Goal: Information Seeking & Learning: Learn about a topic

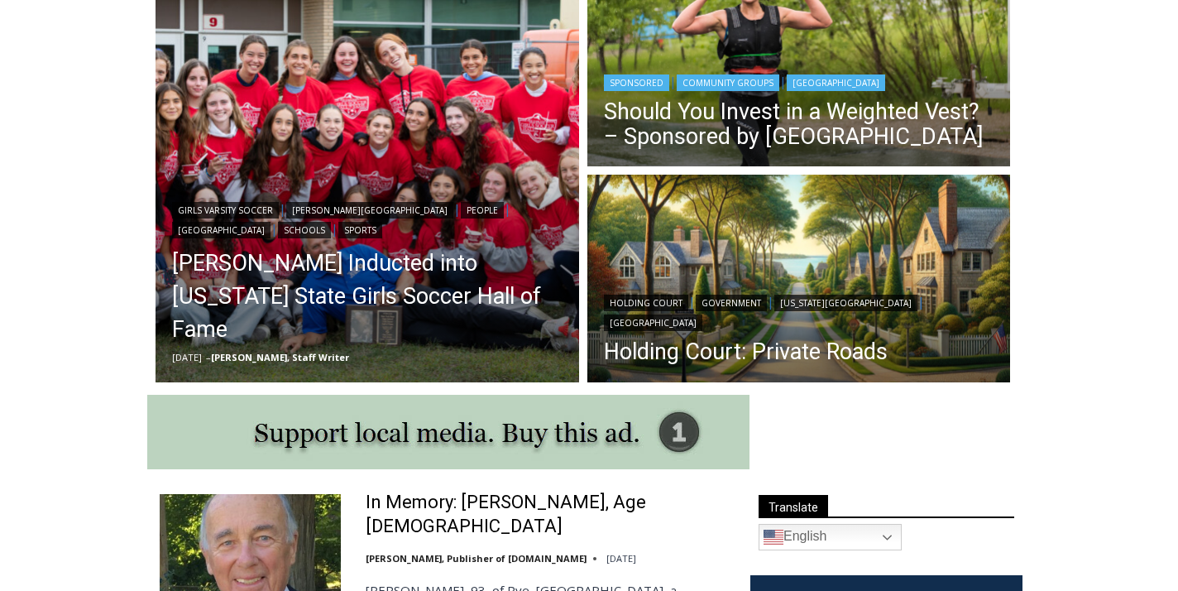
scroll to position [502, 0]
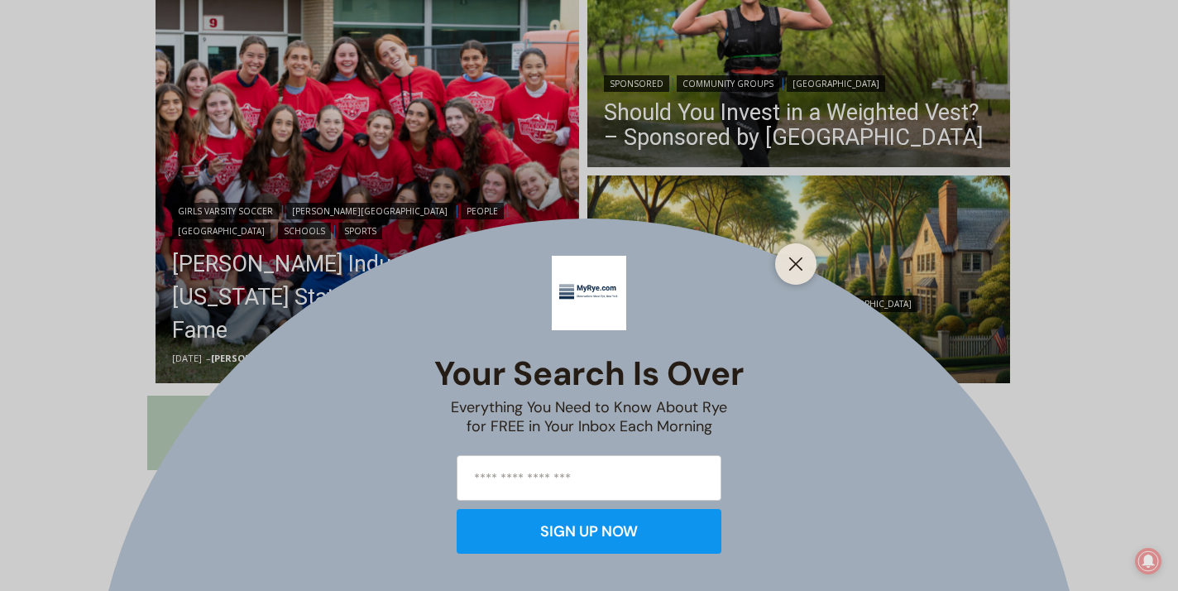
click at [284, 211] on div "Your Search is Over Everything You Need to Know About Rye for FREE in Your Inbo…" at bounding box center [589, 295] width 1178 height 591
click at [339, 190] on div "Your Search is Over Everything You Need to Know About Rye for FREE in Your Inbo…" at bounding box center [589, 295] width 1178 height 591
click at [792, 270] on icon "Close" at bounding box center [795, 263] width 15 height 15
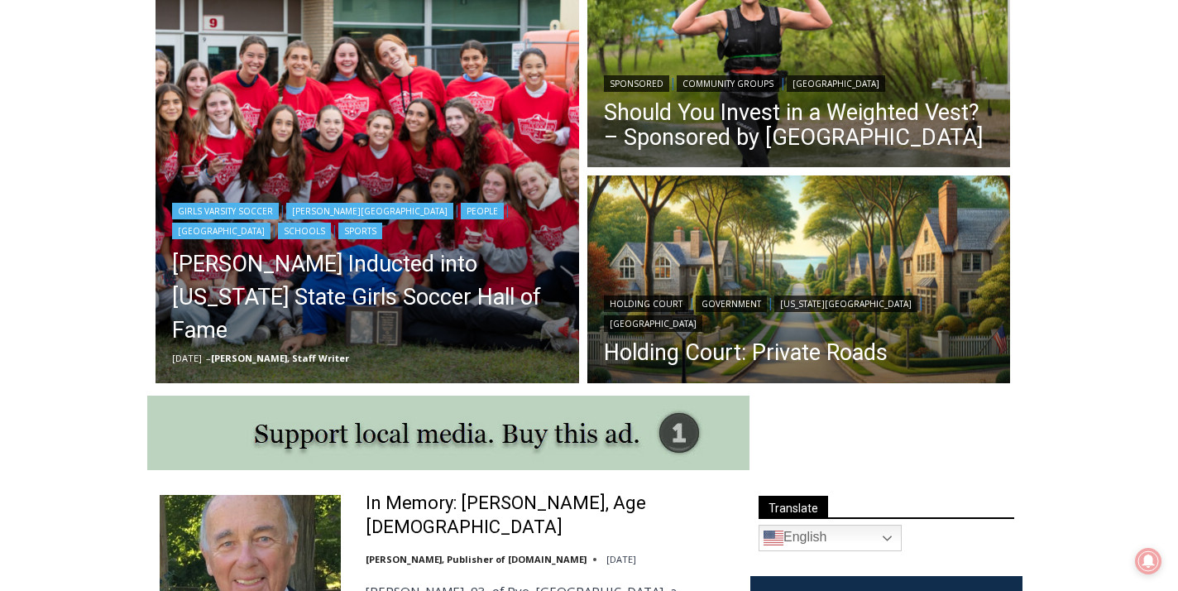
click at [430, 212] on img "Read More Rich Savage Inducted into New York State Girls Soccer Hall of Fame" at bounding box center [366, 171] width 423 height 423
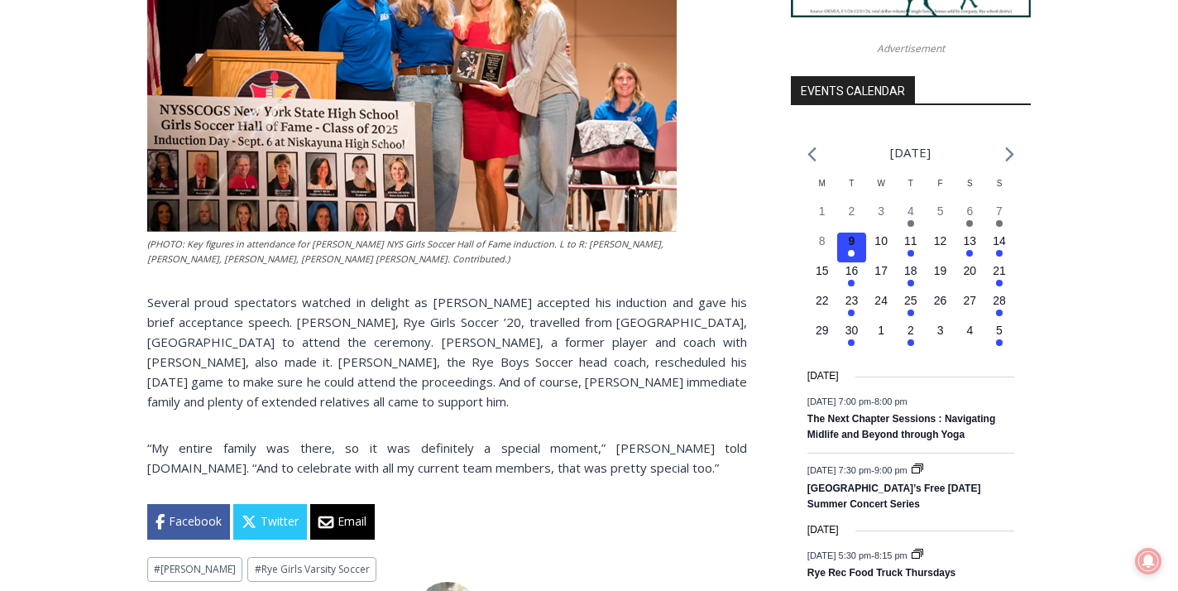
scroll to position [1771, 0]
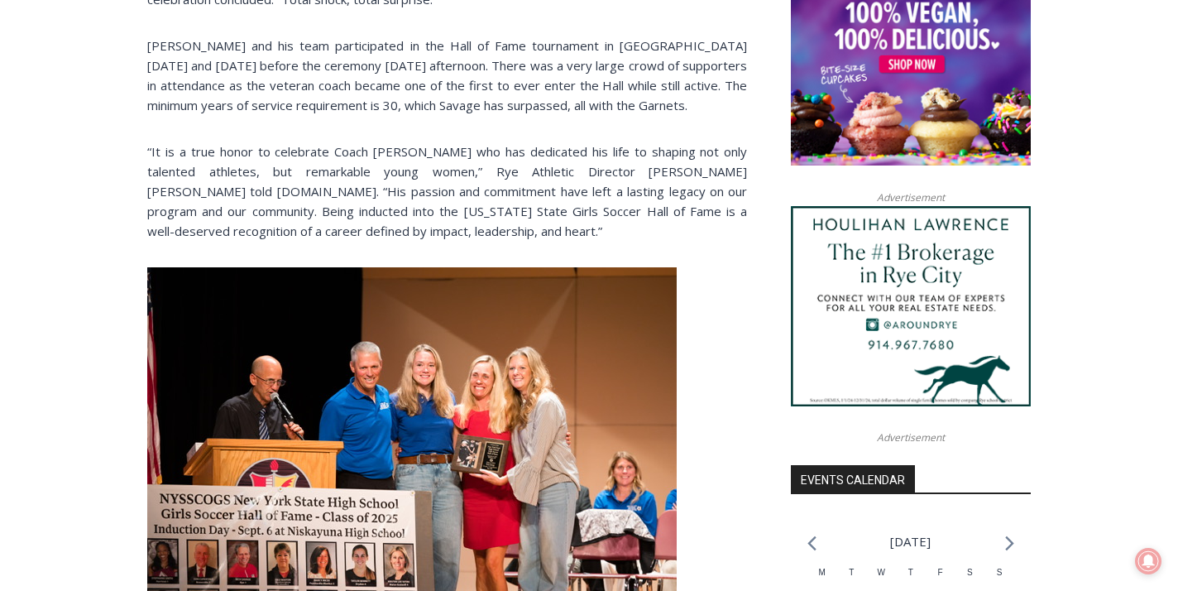
scroll to position [1339, 0]
